Goal: Information Seeking & Learning: Learn about a topic

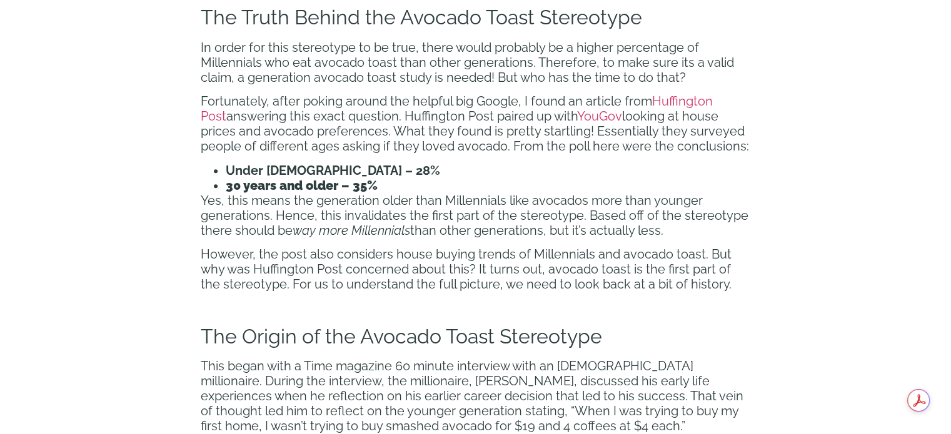
scroll to position [1184, 0]
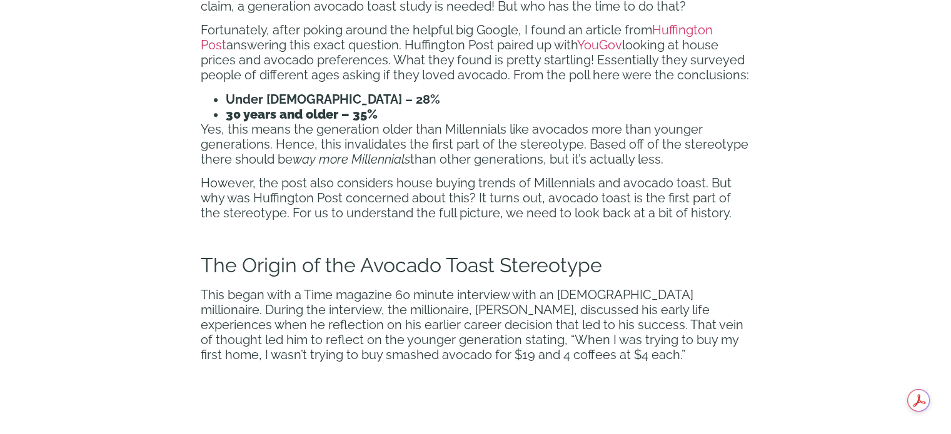
click at [517, 292] on span "This began with a Time magazine 60 minute interview with an [DEMOGRAPHIC_DATA] …" at bounding box center [472, 325] width 543 height 75
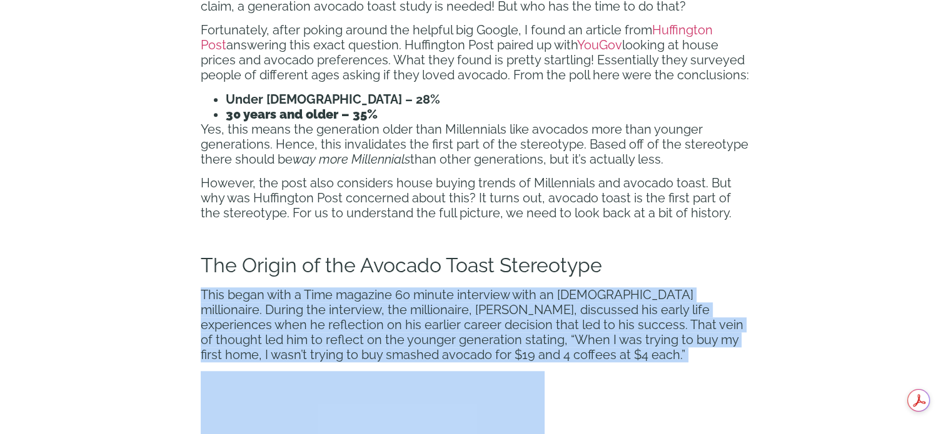
click at [517, 292] on span "This began with a Time magazine 60 minute interview with an [DEMOGRAPHIC_DATA] …" at bounding box center [472, 325] width 543 height 75
click at [515, 305] on span "This began with a Time magazine 60 minute interview with an [DEMOGRAPHIC_DATA] …" at bounding box center [472, 325] width 543 height 75
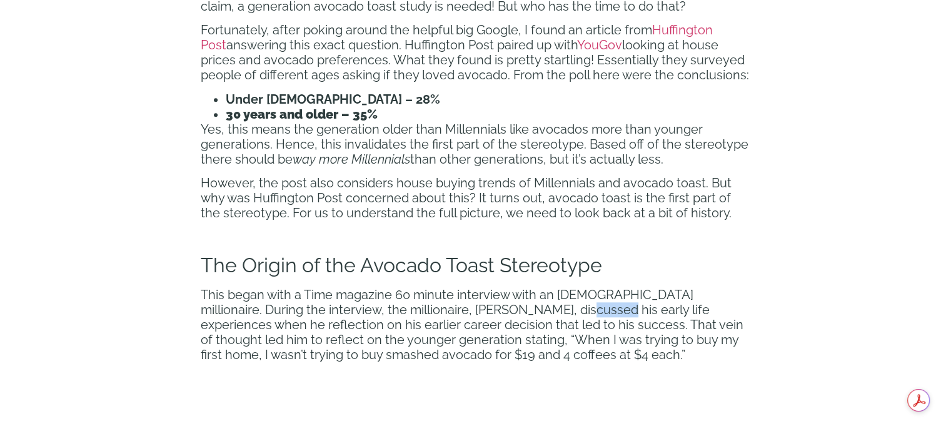
click at [515, 305] on span "This began with a Time magazine 60 minute interview with an [DEMOGRAPHIC_DATA] …" at bounding box center [472, 325] width 543 height 75
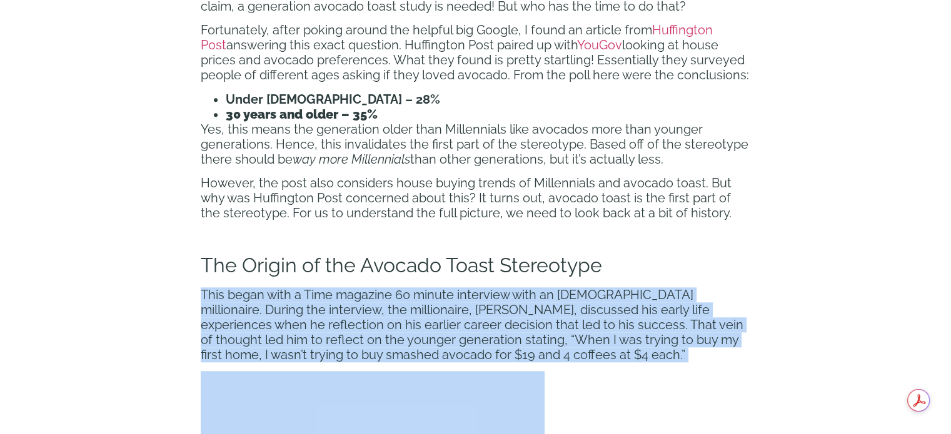
click at [515, 305] on span "This began with a Time magazine 60 minute interview with an [DEMOGRAPHIC_DATA] …" at bounding box center [472, 325] width 543 height 75
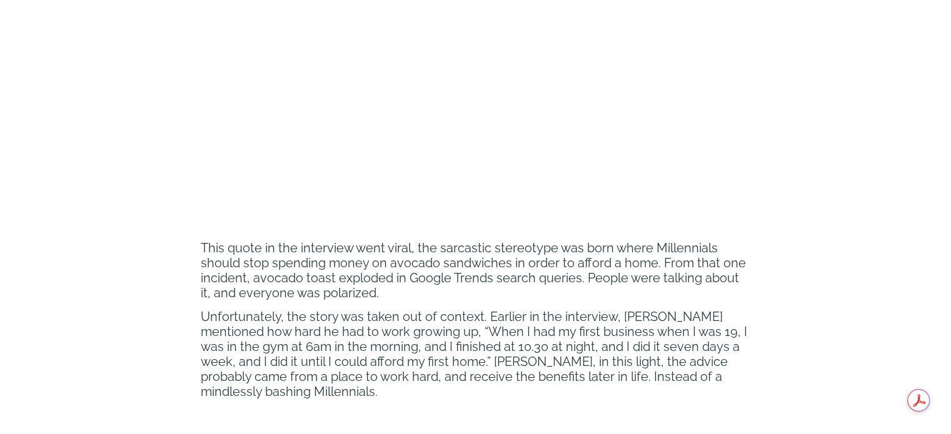
scroll to position [1683, 0]
click at [588, 271] on span "This quote in the interview went viral, the sarcastic stereotype was born where…" at bounding box center [473, 272] width 545 height 60
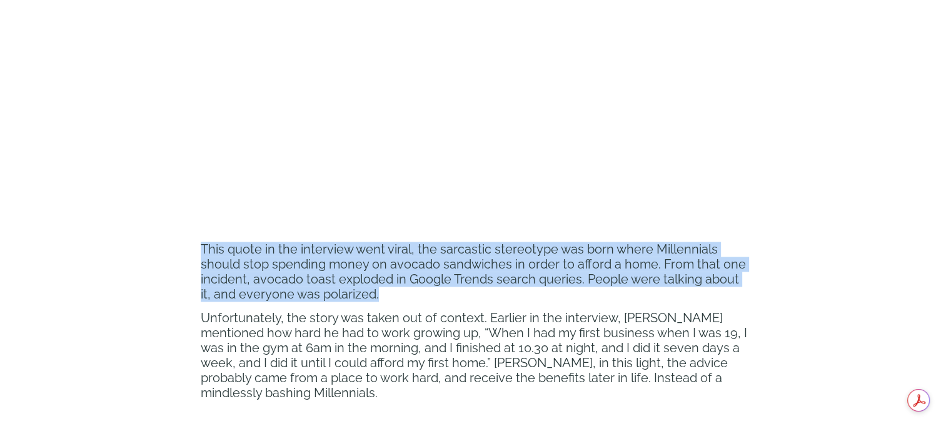
click at [588, 271] on span "This quote in the interview went viral, the sarcastic stereotype was born where…" at bounding box center [473, 272] width 545 height 60
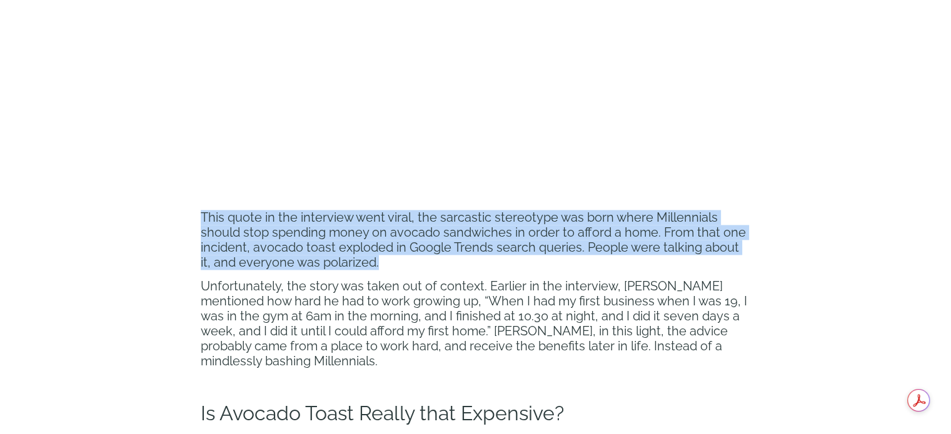
scroll to position [1715, 0]
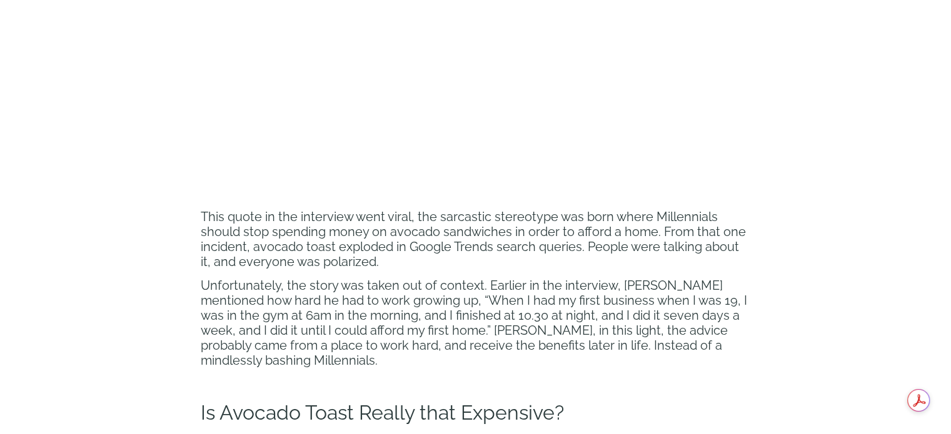
click at [570, 285] on span "Unfortunately, the story was taken out of context. Earlier in the interview, [P…" at bounding box center [474, 323] width 546 height 90
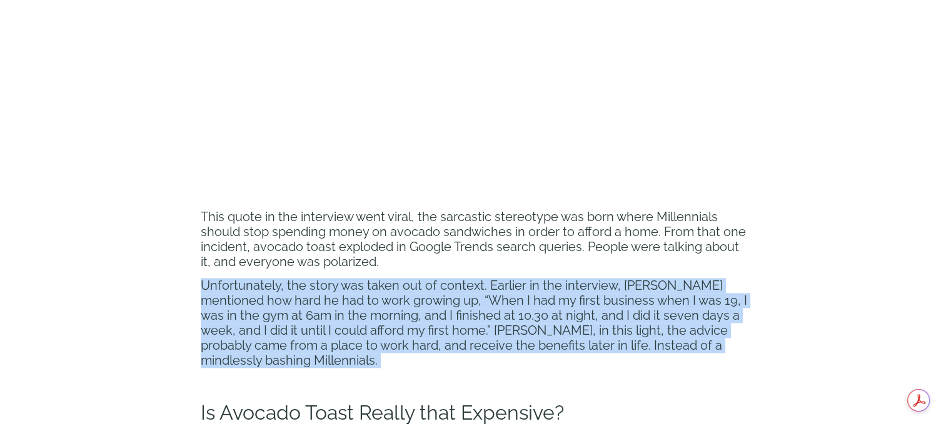
click at [570, 285] on span "Unfortunately, the story was taken out of context. Earlier in the interview, [P…" at bounding box center [474, 323] width 546 height 90
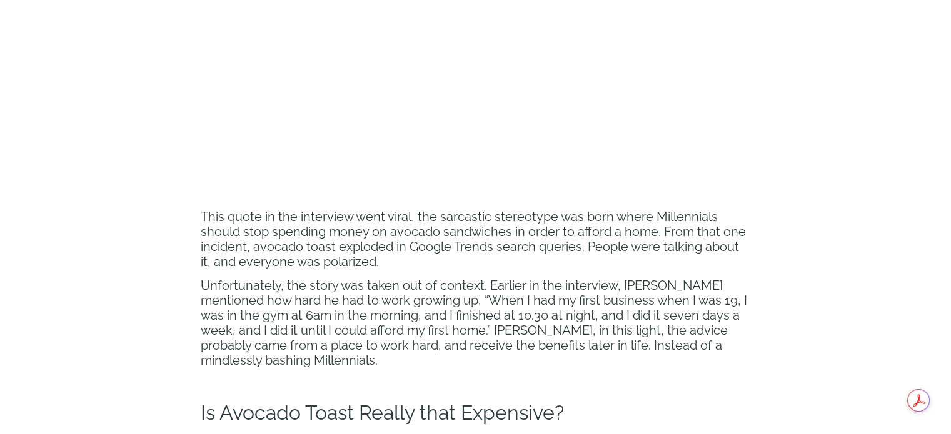
click at [478, 318] on span "Unfortunately, the story was taken out of context. Earlier in the interview, [P…" at bounding box center [474, 323] width 546 height 90
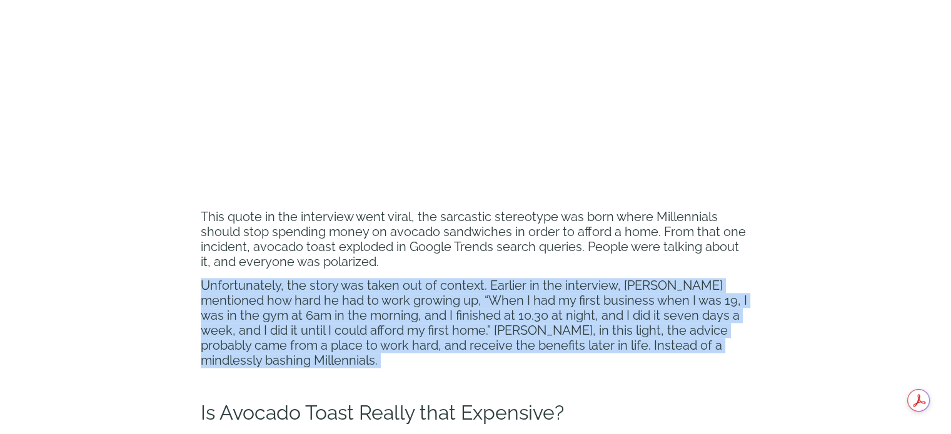
click at [478, 318] on span "Unfortunately, the story was taken out of context. Earlier in the interview, [P…" at bounding box center [474, 323] width 546 height 90
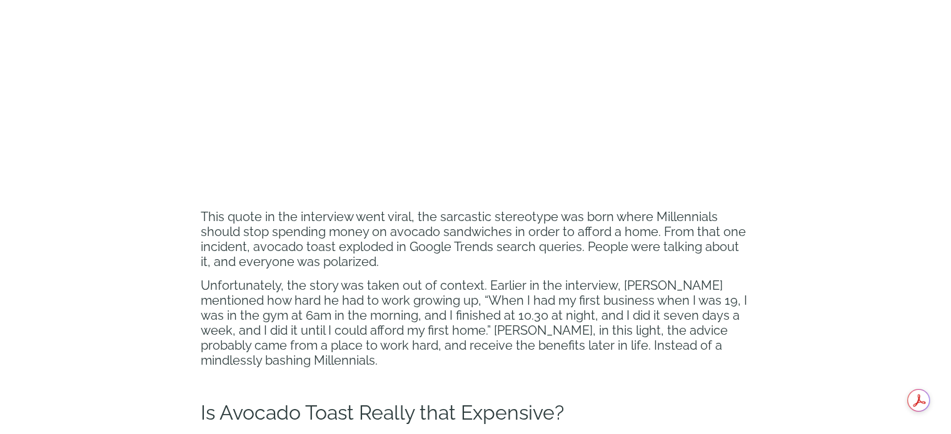
click at [459, 331] on span "Unfortunately, the story was taken out of context. Earlier in the interview, [P…" at bounding box center [474, 323] width 546 height 90
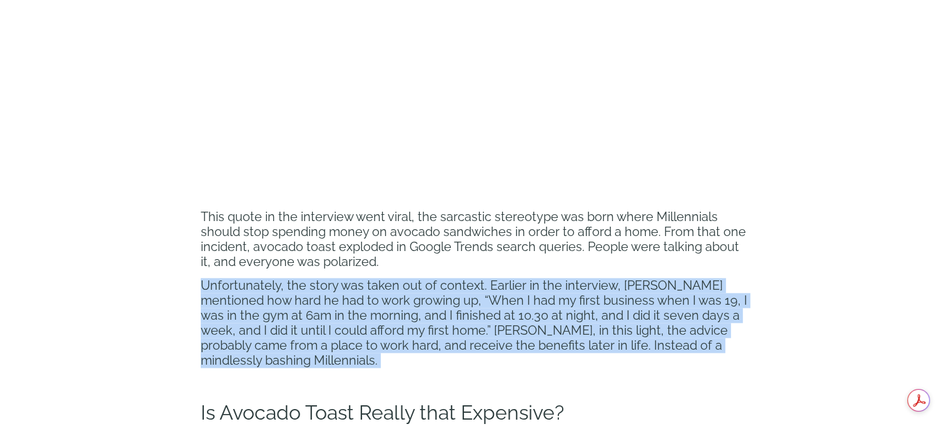
click at [459, 331] on span "Unfortunately, the story was taken out of context. Earlier in the interview, [P…" at bounding box center [474, 323] width 546 height 90
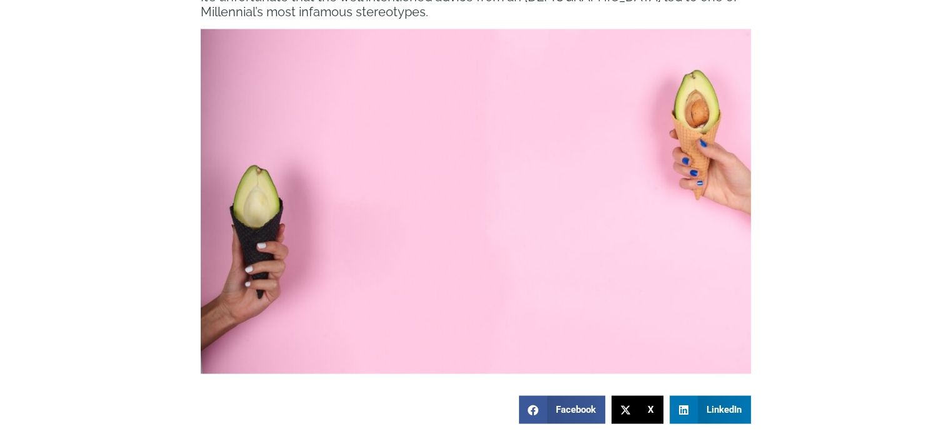
scroll to position [2297, 0]
